Goal: Find specific page/section

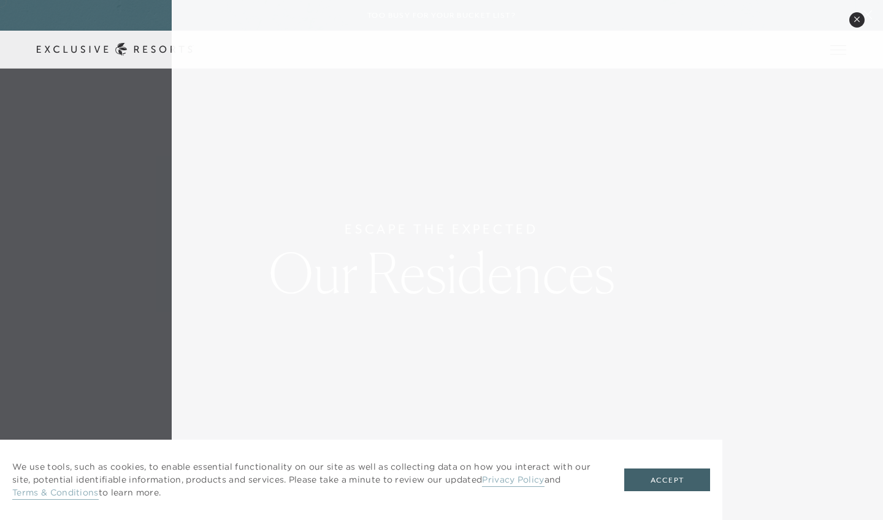
click at [349, 54] on div "Close quickview" at bounding box center [527, 260] width 711 height 520
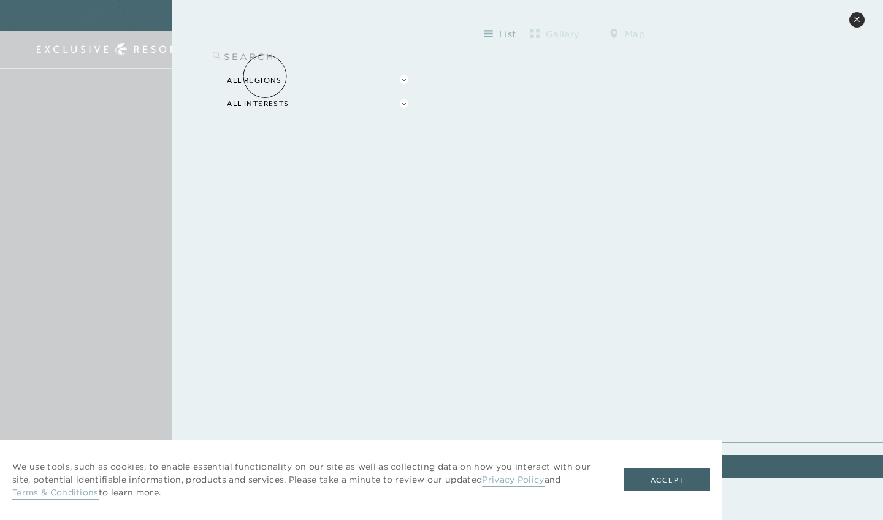
click at [265, 76] on button "All Regions" at bounding box center [316, 81] width 191 height 24
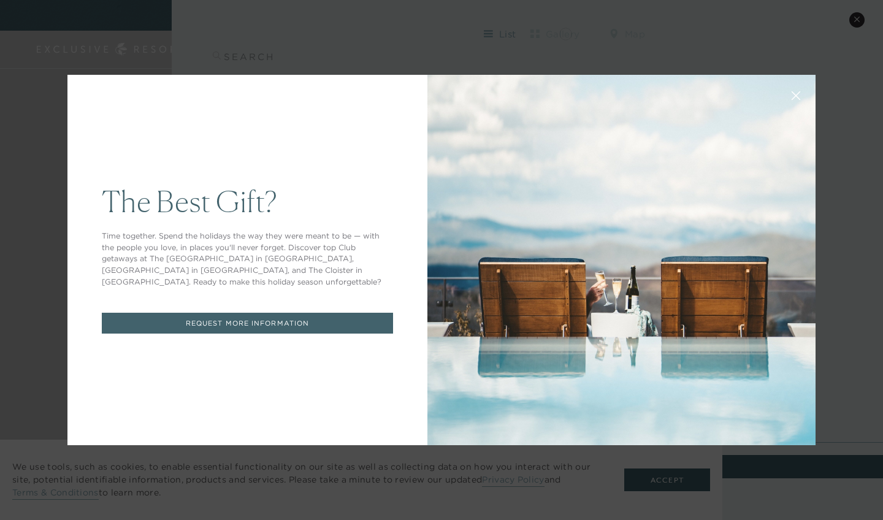
click at [565, 32] on div "The Best Gift? Time together. Spend the holidays the way they were meant to be …" at bounding box center [441, 260] width 883 height 520
click at [794, 92] on icon at bounding box center [795, 95] width 9 height 9
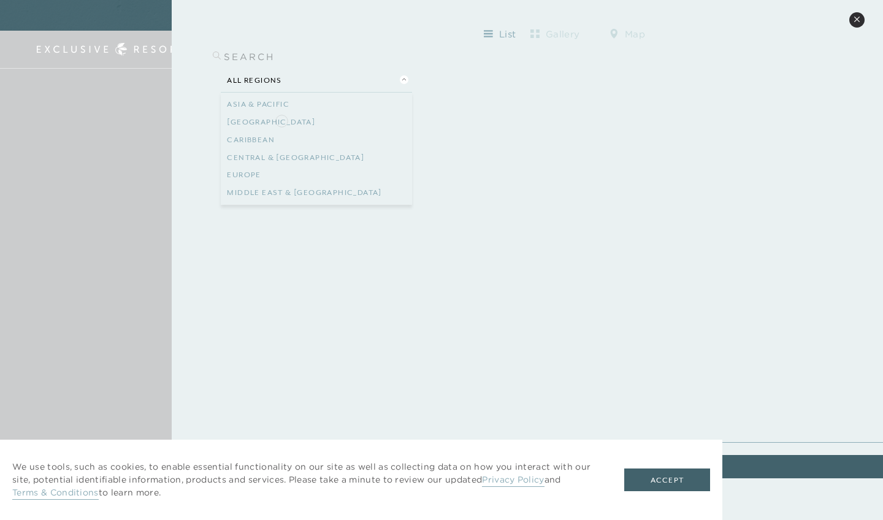
click at [281, 120] on link "[GEOGRAPHIC_DATA]" at bounding box center [316, 122] width 179 height 18
click at [270, 78] on button "[GEOGRAPHIC_DATA]" at bounding box center [316, 81] width 191 height 24
click at [261, 135] on link "[GEOGRAPHIC_DATA]" at bounding box center [316, 140] width 179 height 18
click at [269, 104] on button "All Interests" at bounding box center [316, 104] width 191 height 24
click at [258, 316] on link "Health & Wellness" at bounding box center [316, 322] width 179 height 18
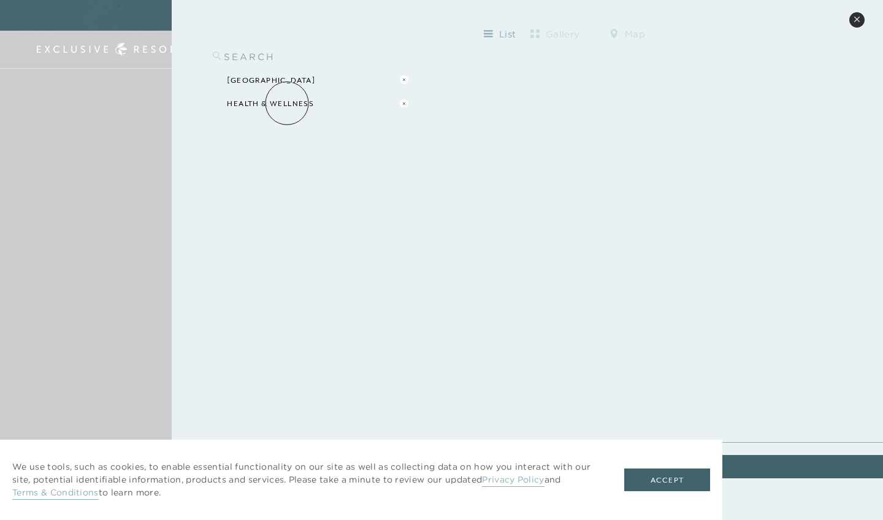
click at [287, 103] on button "Health & Wellness" at bounding box center [316, 104] width 191 height 24
click at [278, 331] on link "Health & Wellness" at bounding box center [316, 340] width 179 height 18
click at [490, 32] on icon at bounding box center [488, 34] width 9 height 10
click at [512, 30] on button "list" at bounding box center [499, 35] width 55 height 20
click at [667, 477] on button "Accept" at bounding box center [667, 479] width 86 height 23
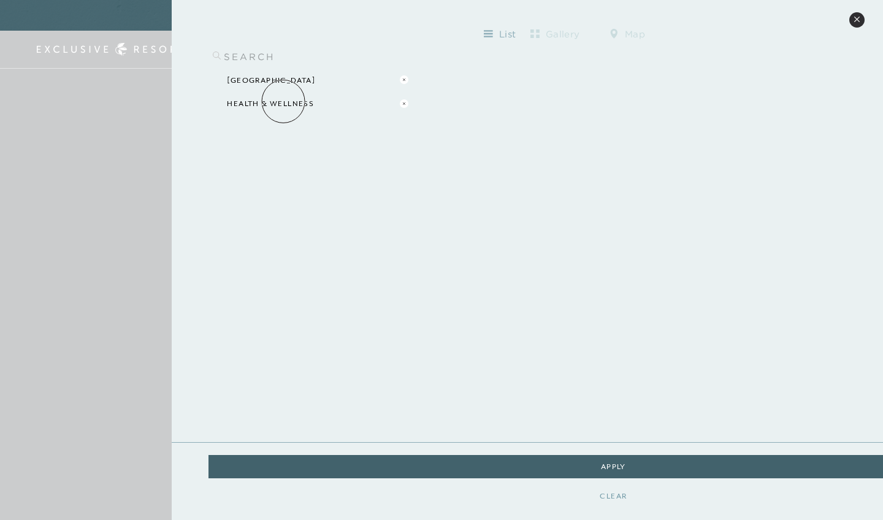
click at [283, 101] on button "Health & Wellness" at bounding box center [316, 104] width 191 height 24
click at [590, 465] on button "Apply" at bounding box center [613, 466] width 56 height 23
click at [640, 461] on button "Apply" at bounding box center [613, 466] width 56 height 23
